Goal: Information Seeking & Learning: Learn about a topic

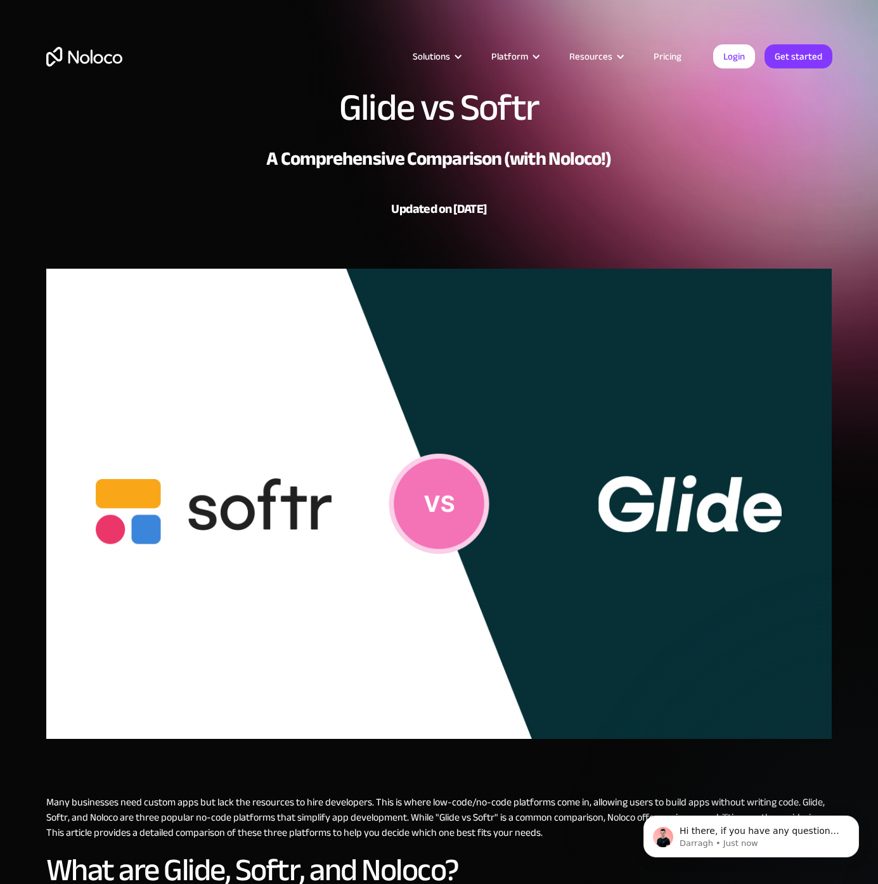
click at [668, 50] on link "Pricing" at bounding box center [667, 56] width 60 height 16
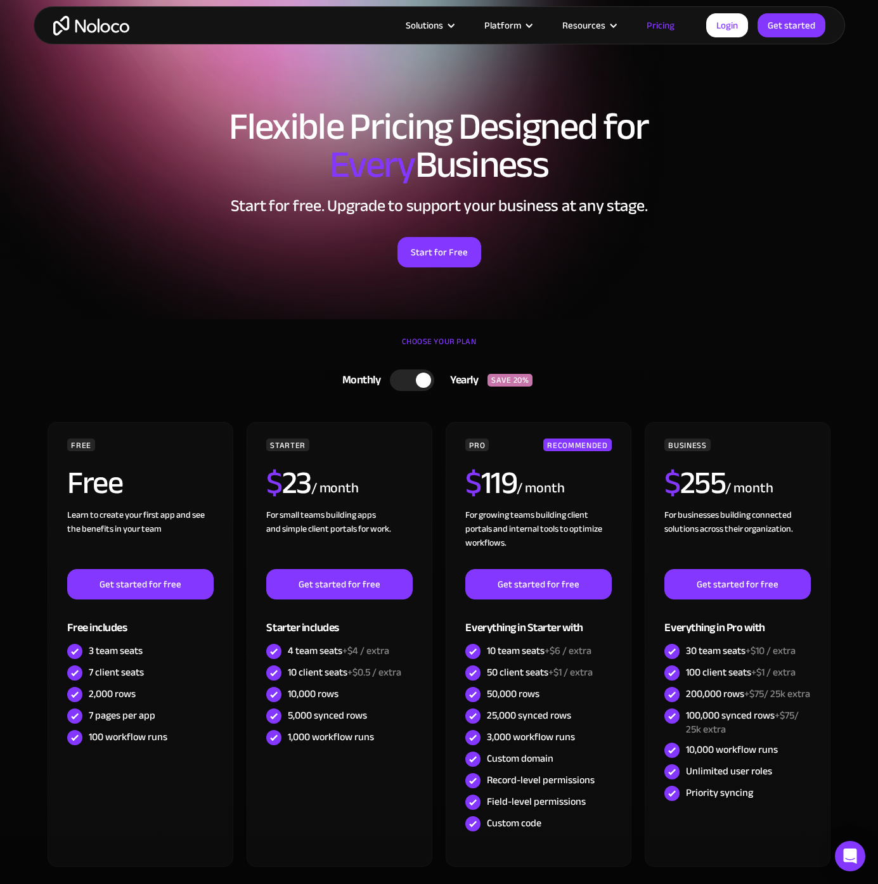
scroll to position [181, 0]
